Goal: Task Accomplishment & Management: Manage account settings

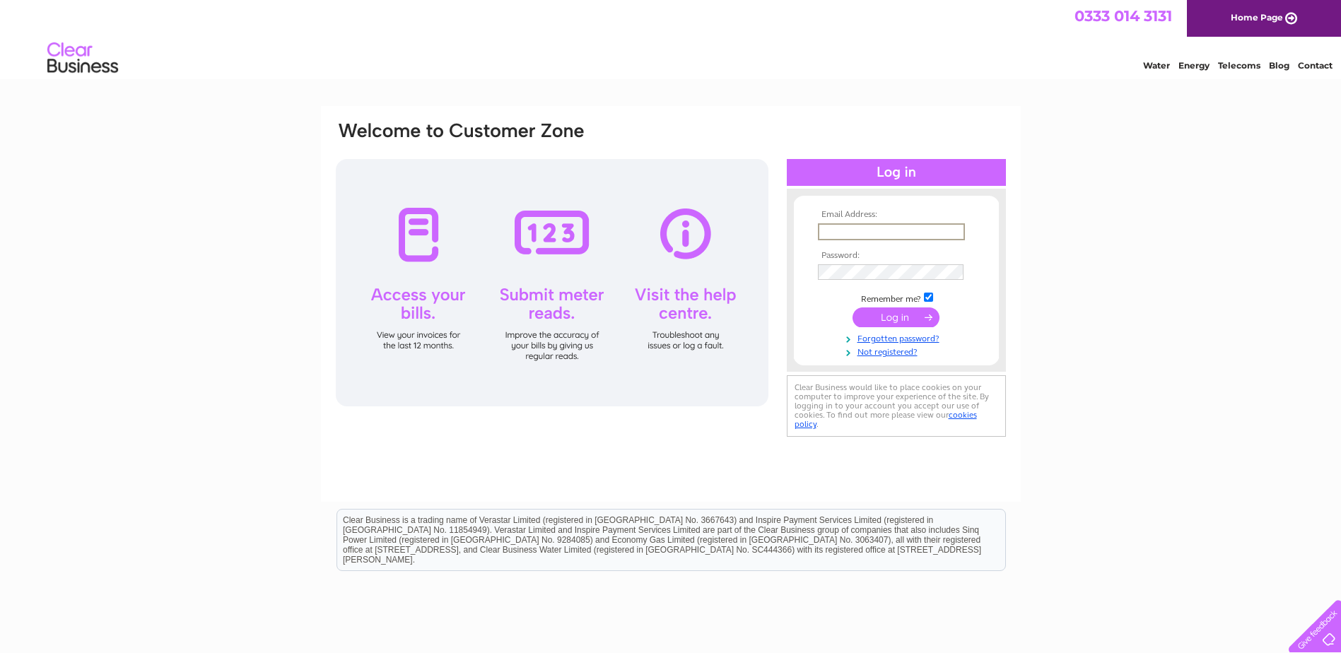
click at [829, 227] on input "text" at bounding box center [891, 231] width 147 height 17
paste input "heather.montador@blackadders.co.uk"
type input "heather.montador@blackadders.co.uk"
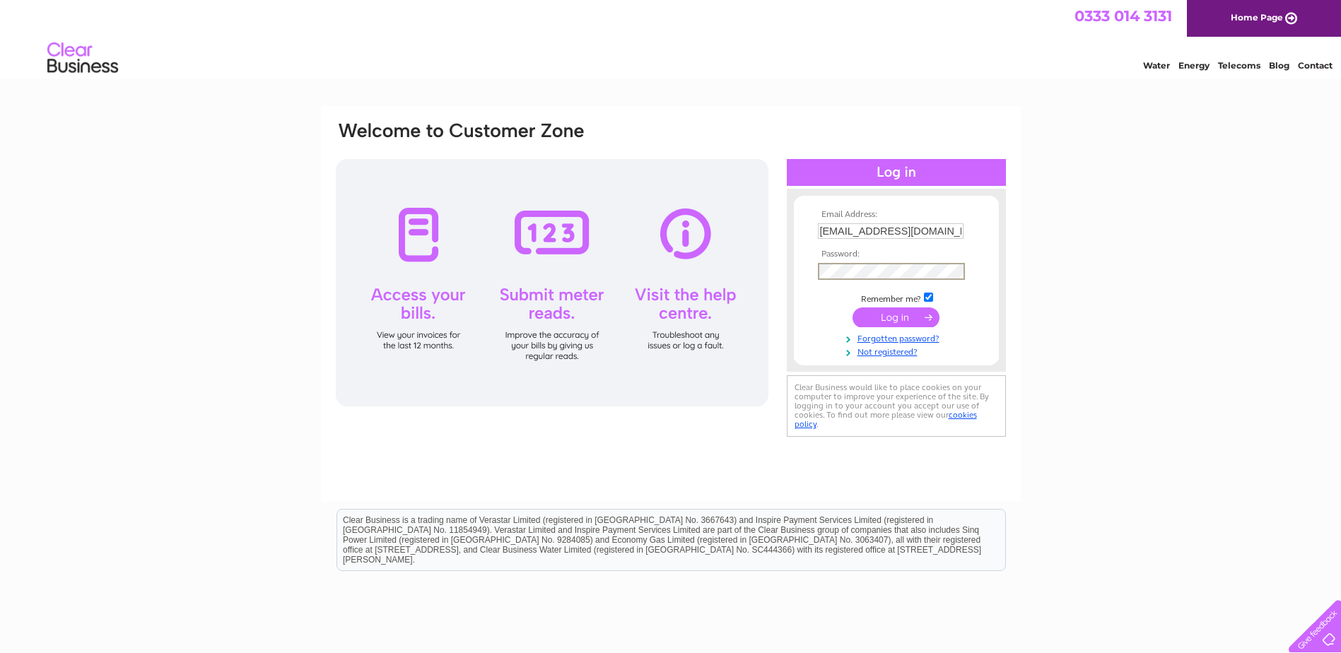
click at [887, 318] on input "submit" at bounding box center [895, 317] width 87 height 20
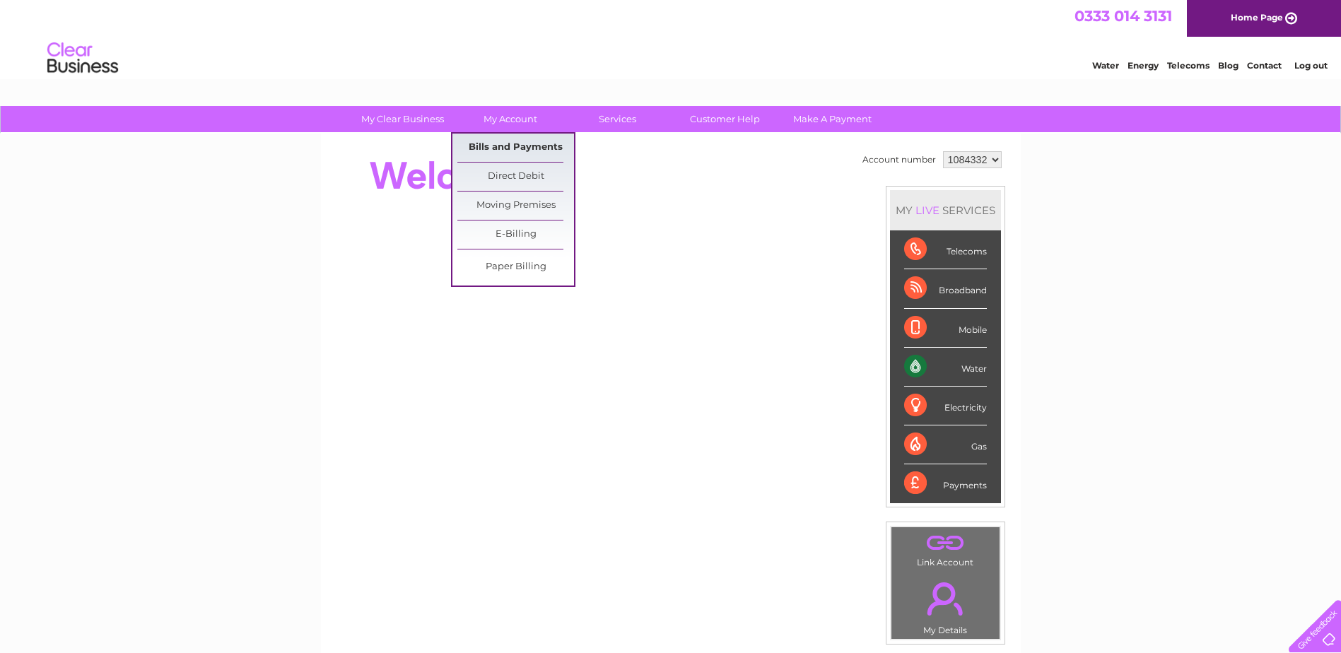
click at [512, 142] on link "Bills and Payments" at bounding box center [515, 148] width 117 height 28
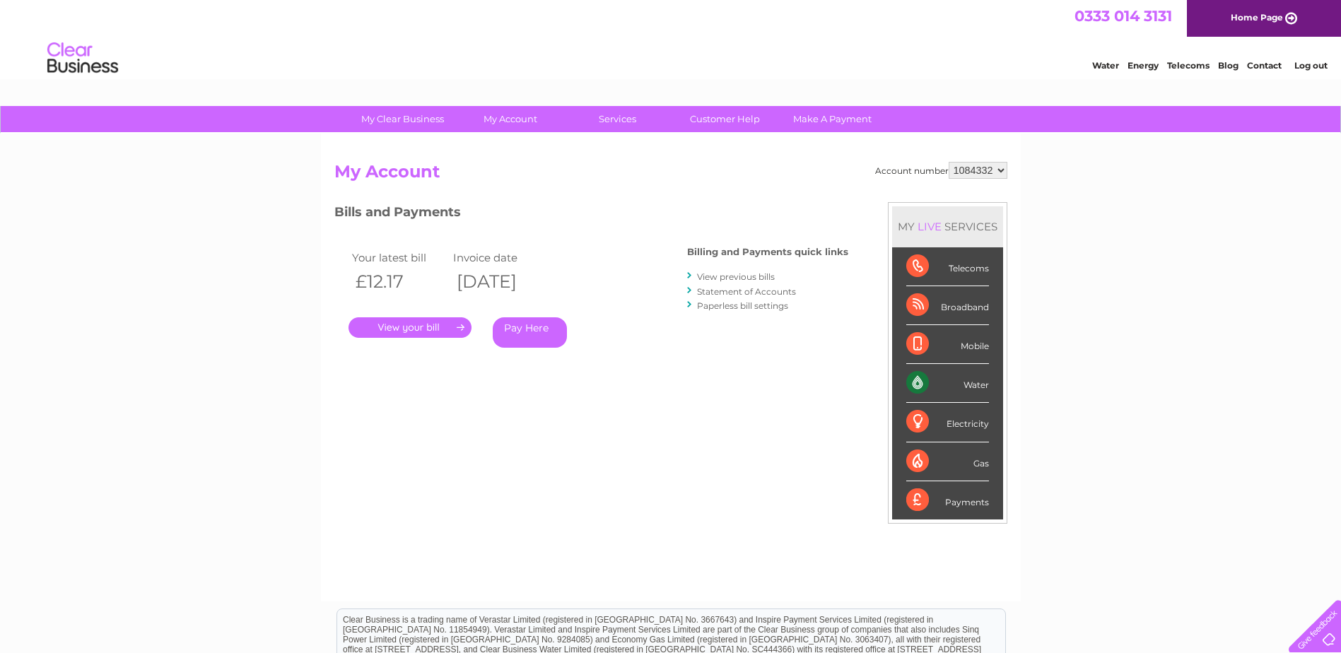
click at [416, 327] on link "." at bounding box center [409, 327] width 123 height 20
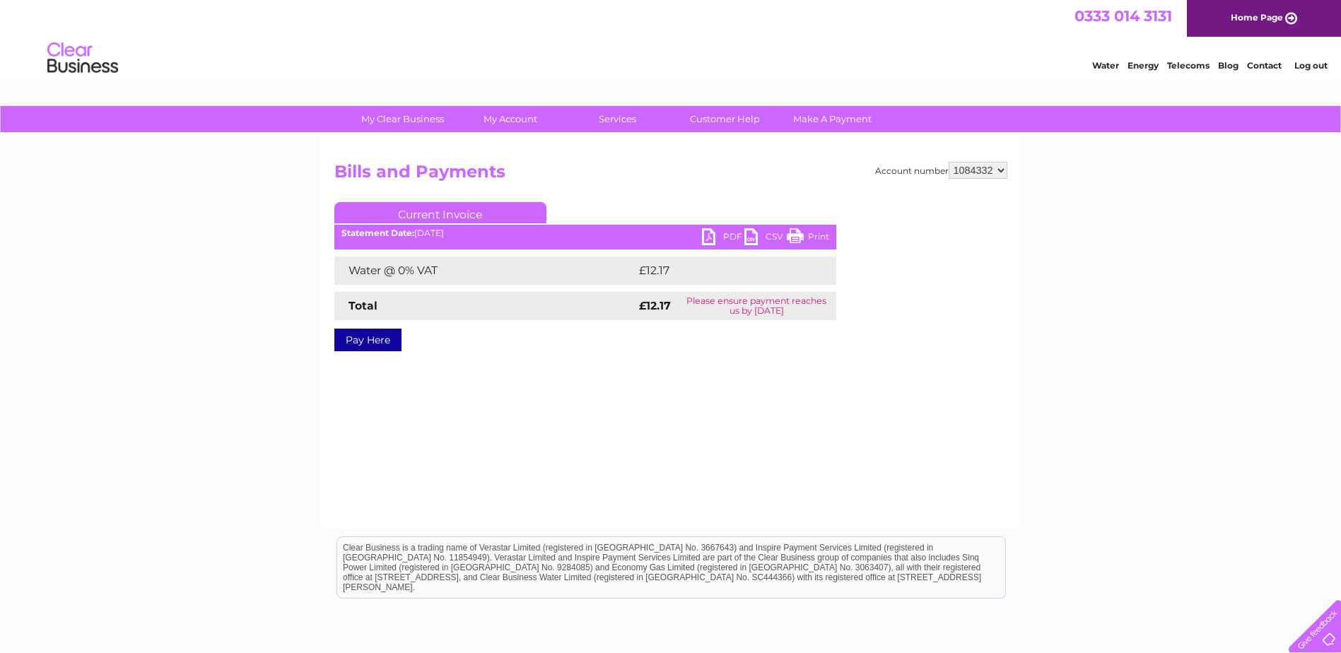
click at [714, 239] on link "PDF" at bounding box center [723, 238] width 42 height 20
